Goal: Task Accomplishment & Management: Complete application form

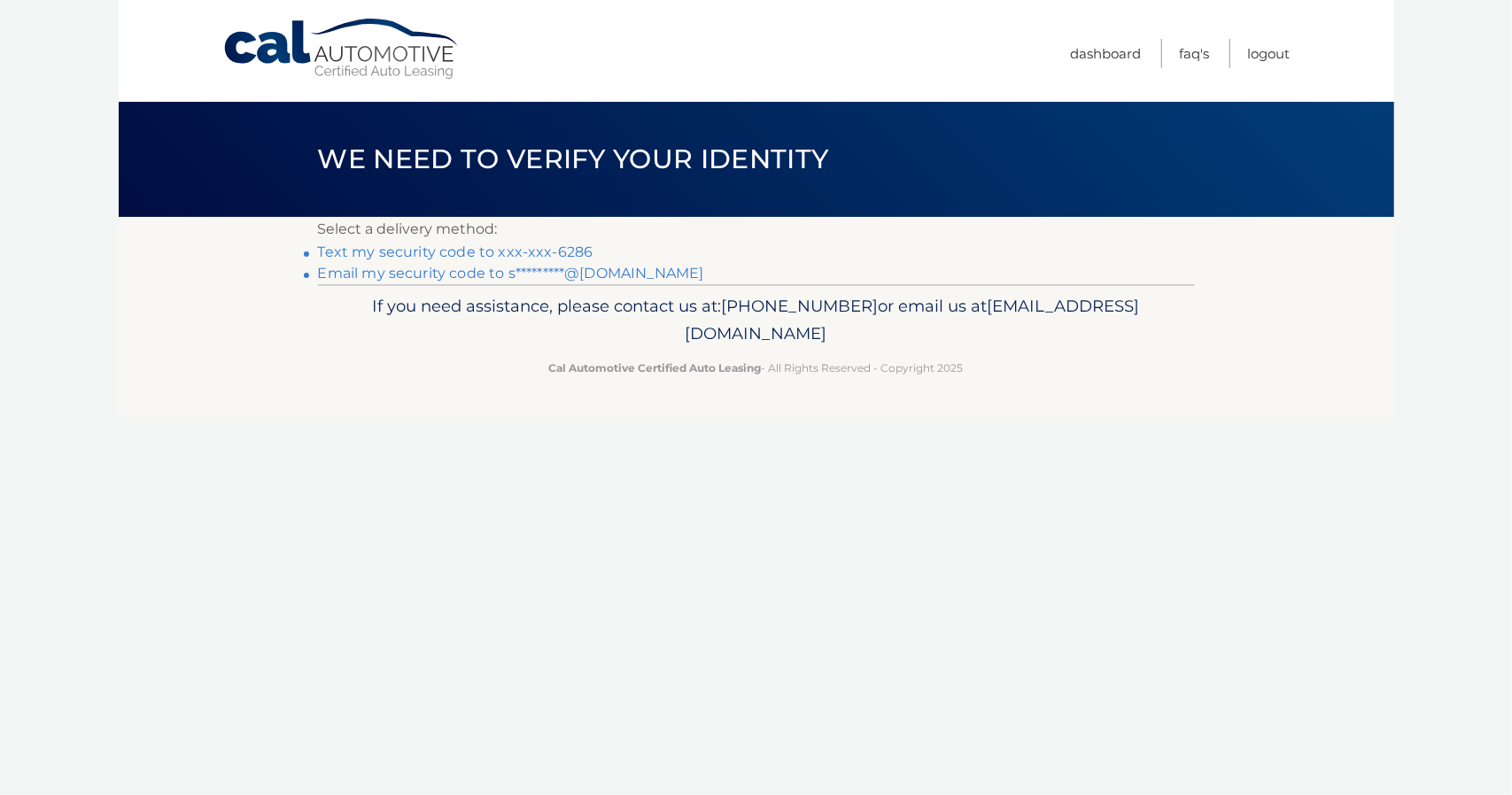
click at [484, 272] on link "Email my security code to s*********@gmail.com" at bounding box center [511, 274] width 386 height 17
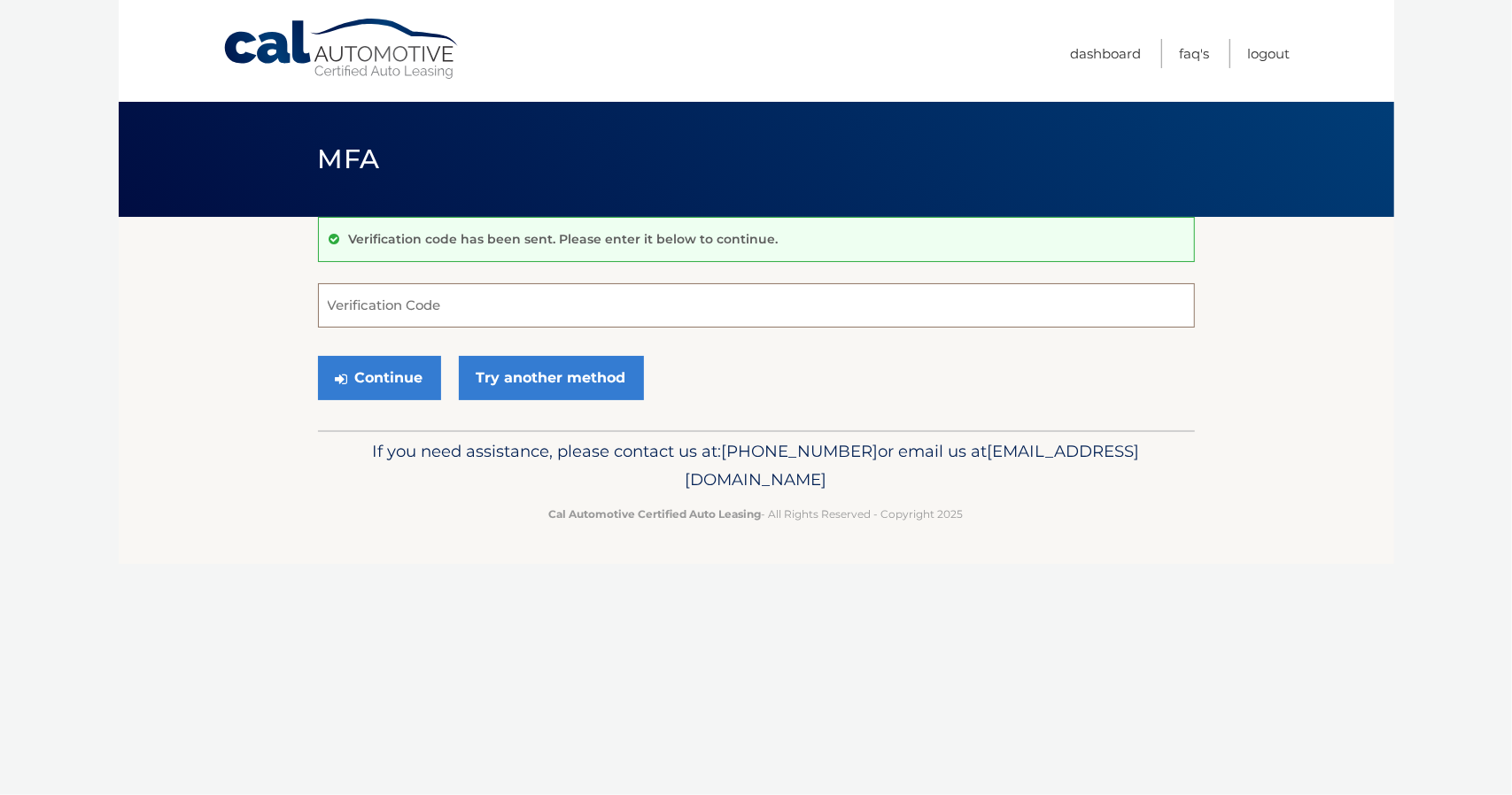
click at [466, 294] on input "Verification Code" at bounding box center [756, 305] width 877 height 44
type input "094796"
click at [409, 390] on button "Continue" at bounding box center [380, 378] width 123 height 44
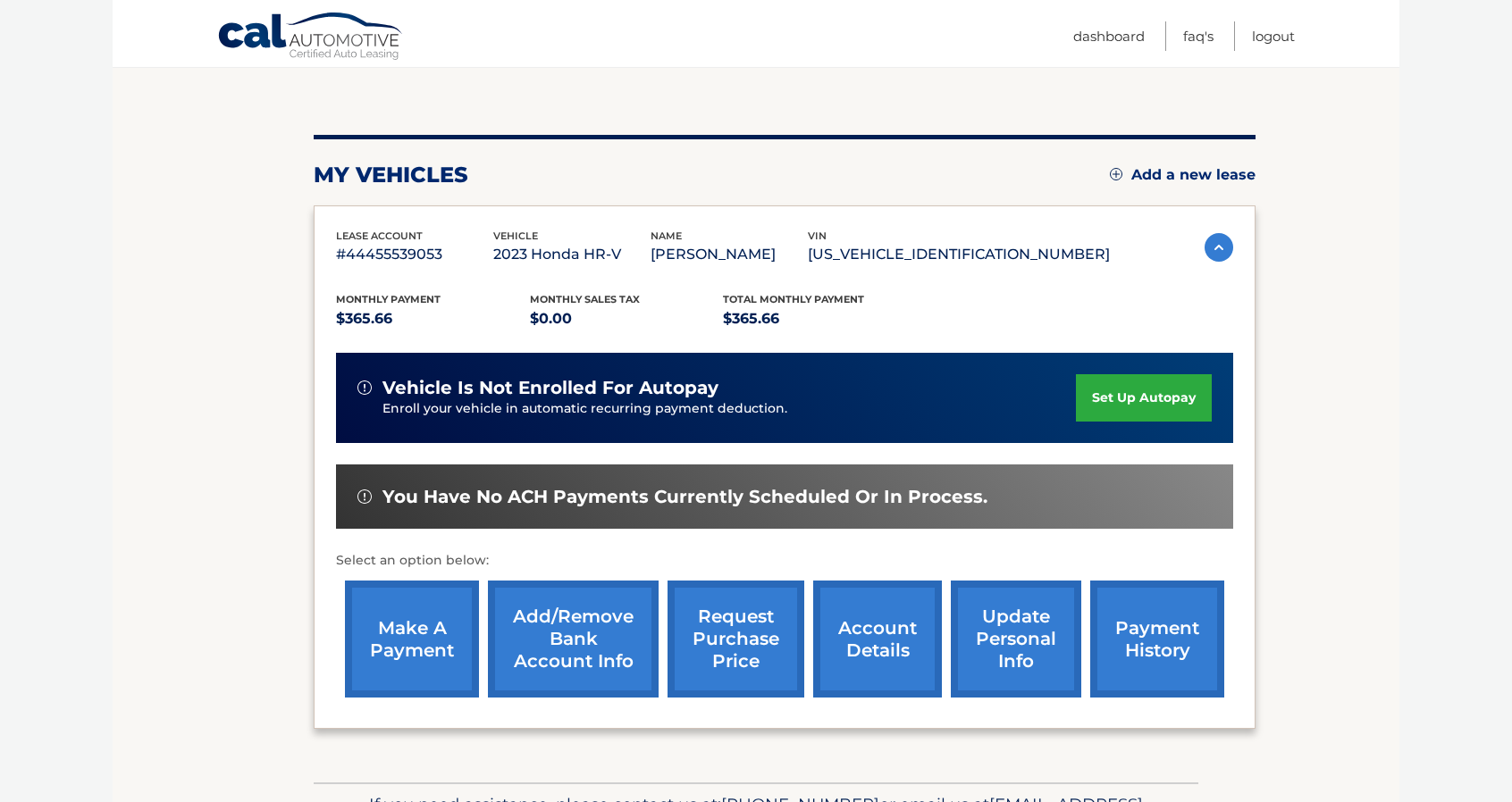
scroll to position [90, 0]
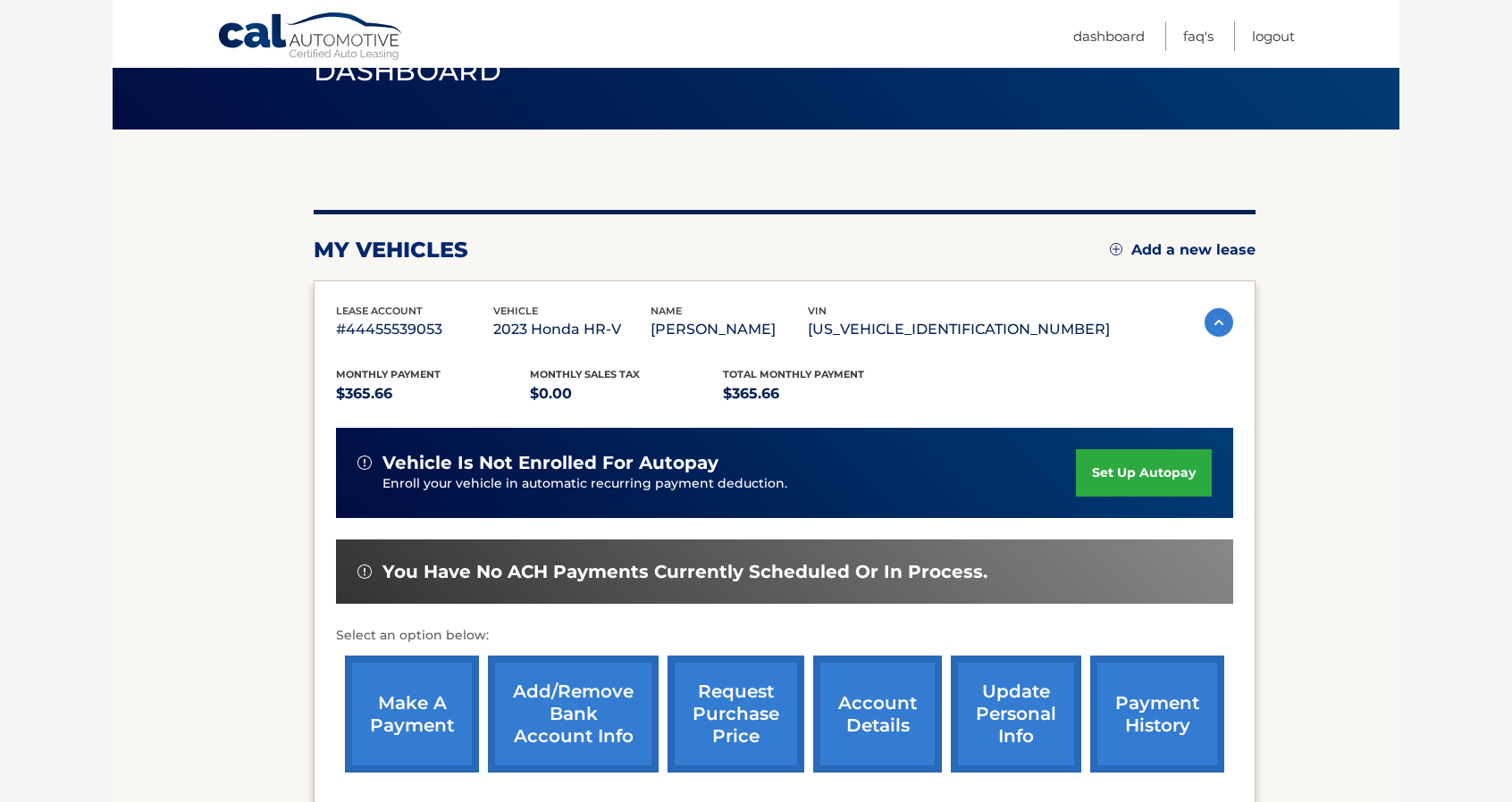
click at [1165, 253] on link "Add a new lease" at bounding box center [1182, 250] width 145 height 18
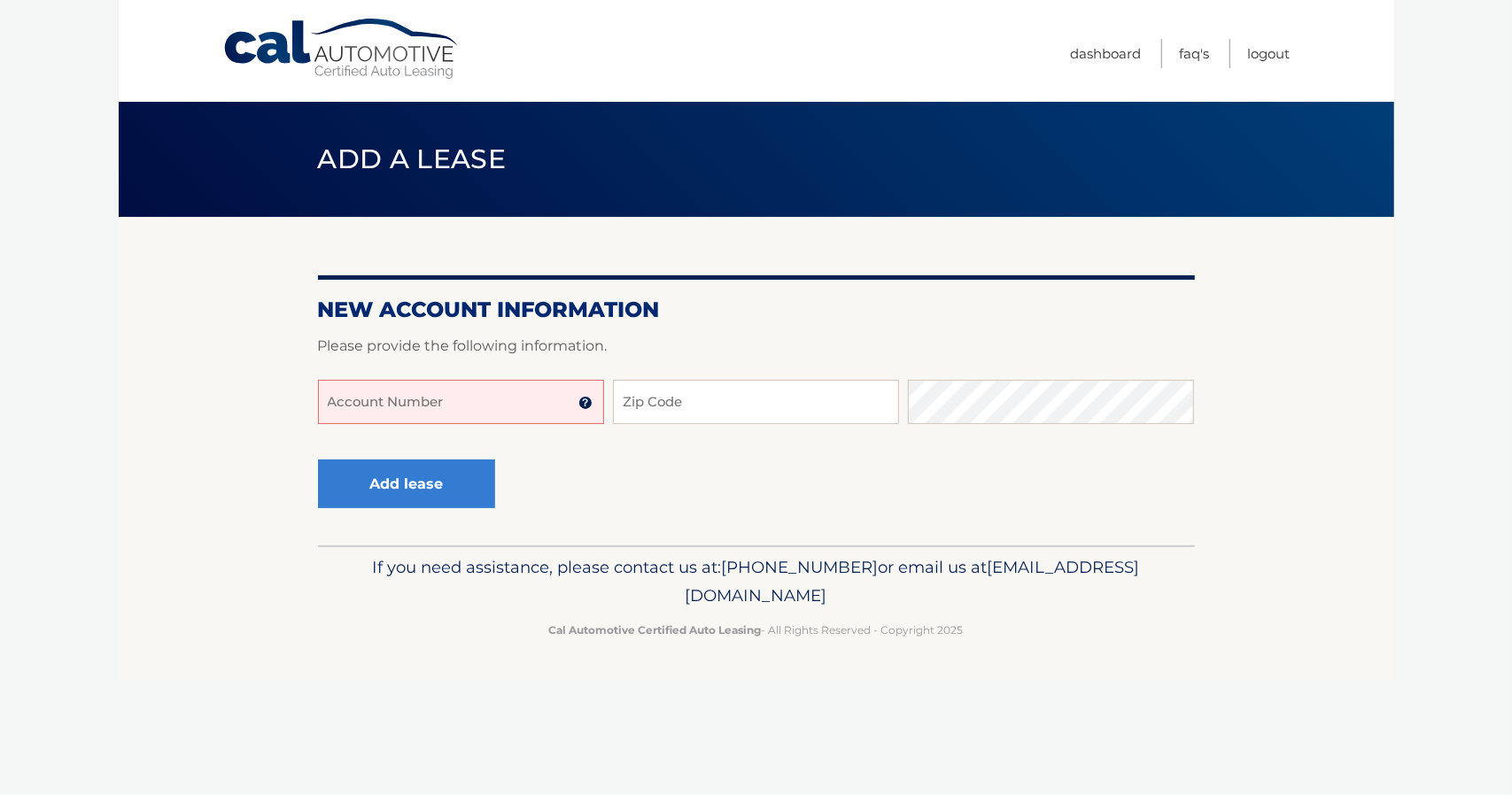
click at [496, 403] on input "Account Number" at bounding box center [461, 401] width 286 height 44
click at [590, 406] on img at bounding box center [585, 402] width 14 height 14
